Goal: Task Accomplishment & Management: Manage account settings

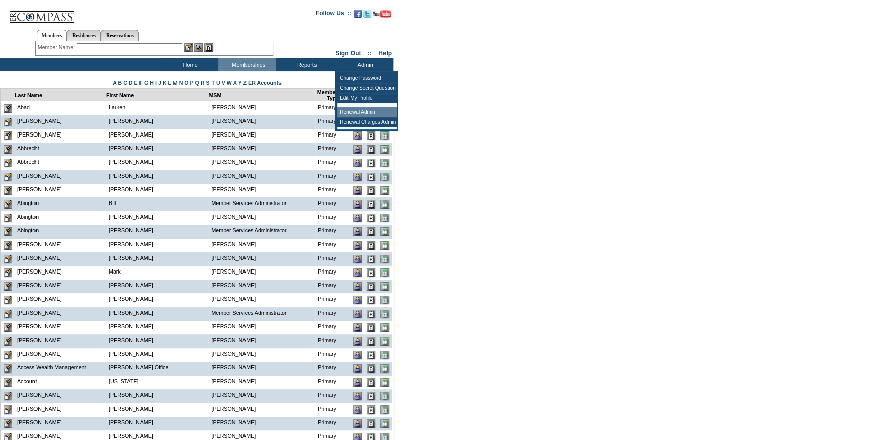
drag, startPoint x: 364, startPoint y: 110, endPoint x: 166, endPoint y: 139, distance: 199.9
click at [363, 111] on td "Renewal Admin" at bounding box center [366, 112] width 59 height 10
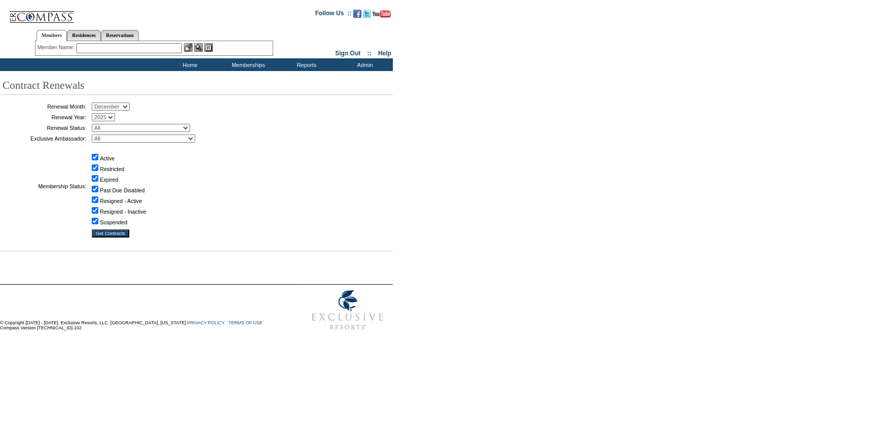
click at [107, 108] on select "January February March April May June July August September October November De…" at bounding box center [111, 106] width 38 height 8
select select "10"
click at [95, 103] on select "January February March April May June July August September October November De…" at bounding box center [111, 106] width 38 height 8
click at [137, 130] on select "All Not Started Pending Approved Election Made Election Changed No Response Man…" at bounding box center [141, 128] width 98 height 8
select select "5"
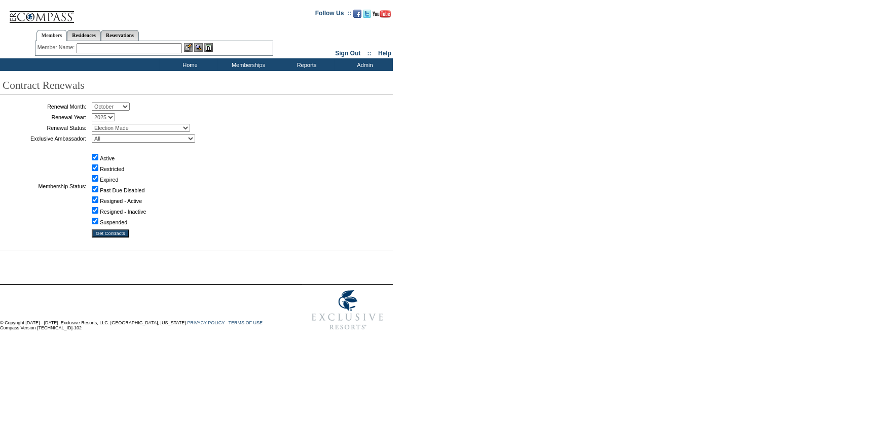
click at [95, 124] on select "All Not Started Pending Approved Election Made Election Changed No Response Man…" at bounding box center [141, 128] width 98 height 8
click at [109, 235] on input "Get Contracts" at bounding box center [111, 233] width 38 height 8
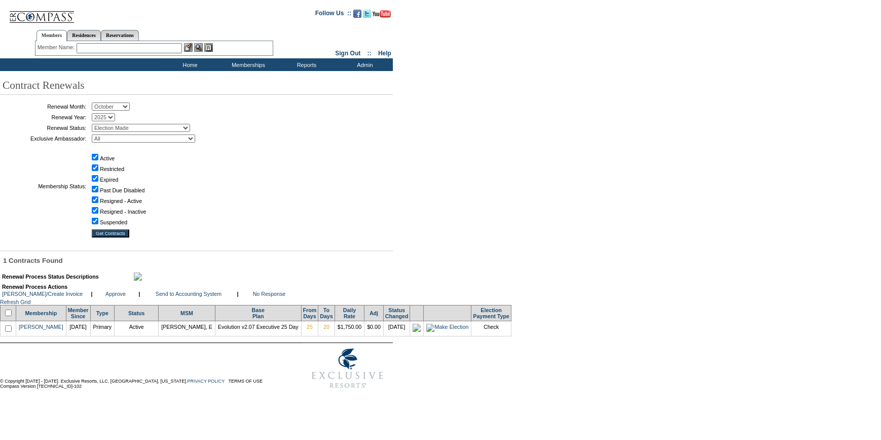
click at [11, 316] on input "checkbox" at bounding box center [8, 312] width 7 height 7
checkbox input "true"
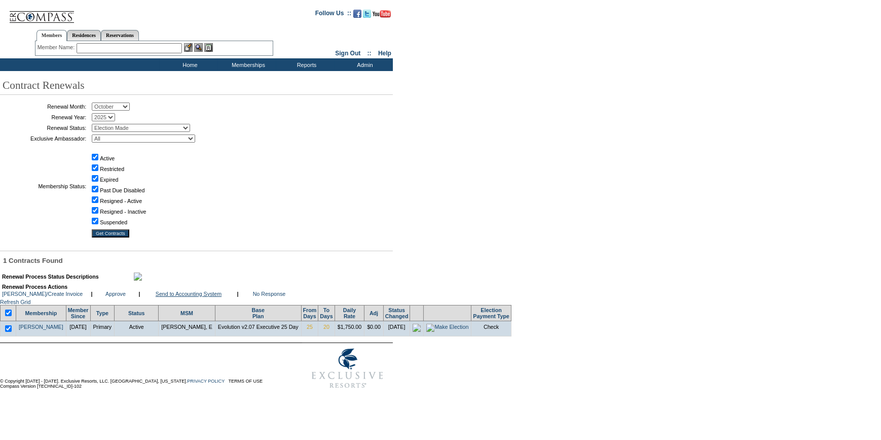
click at [205, 297] on link "Send to Accounting System" at bounding box center [189, 294] width 66 height 6
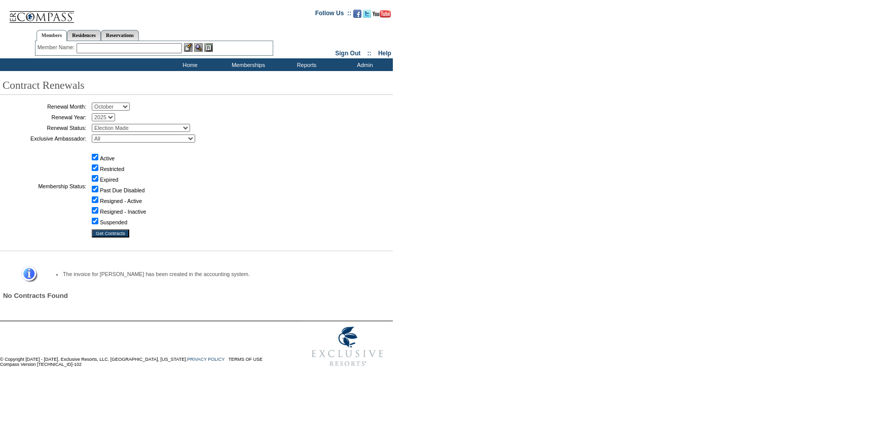
click at [148, 46] on input "text" at bounding box center [129, 48] width 105 height 10
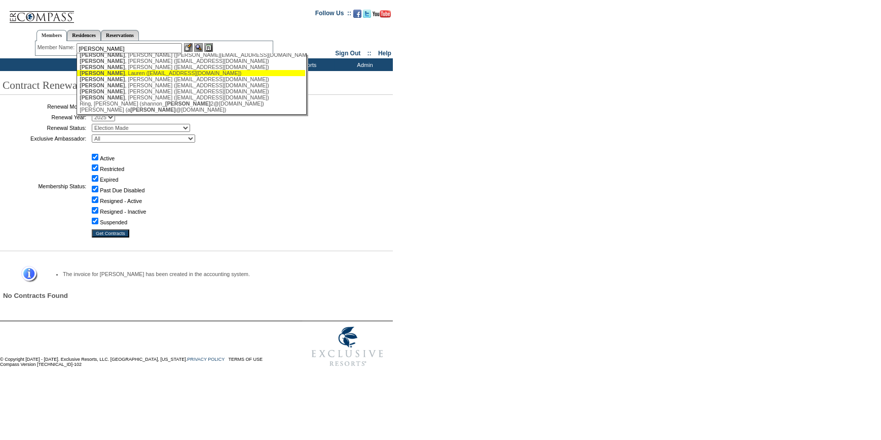
scroll to position [84, 0]
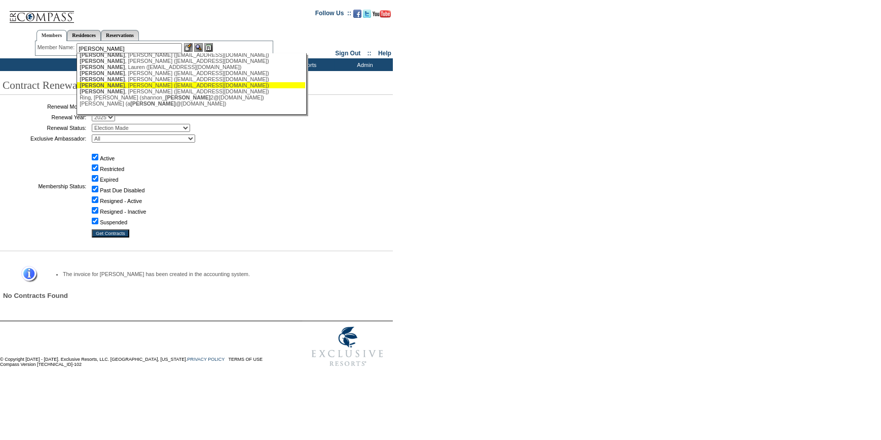
click at [123, 84] on div "Mitchell , Scott (mitchellpersonal@me.com)" at bounding box center [191, 85] width 223 height 6
type input "Mitchell, Scott (mitchellpersonal@me.com)"
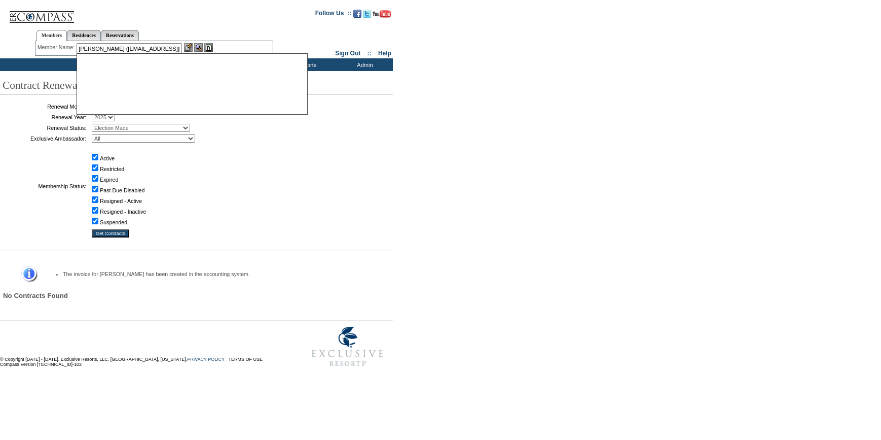
scroll to position [0, 0]
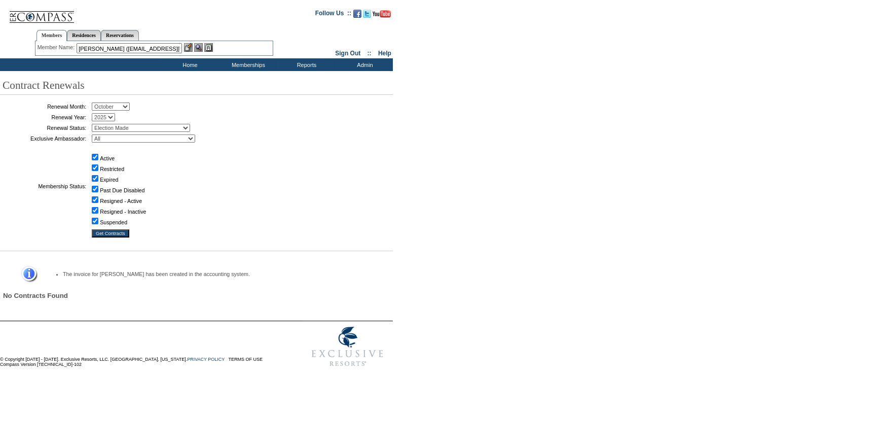
click at [191, 46] on img at bounding box center [188, 47] width 9 height 9
